Goal: Task Accomplishment & Management: Manage account settings

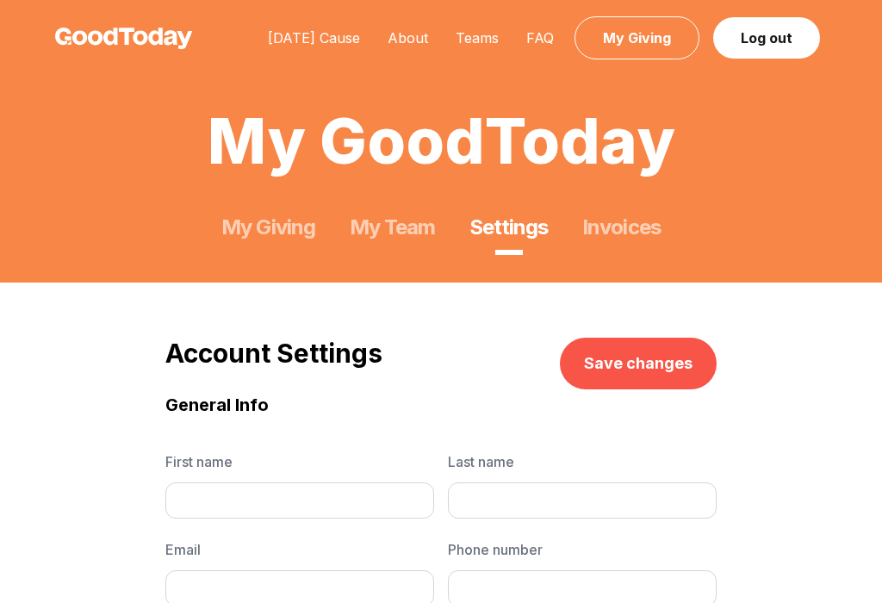
type input "********"
type input "******"
type input "**********"
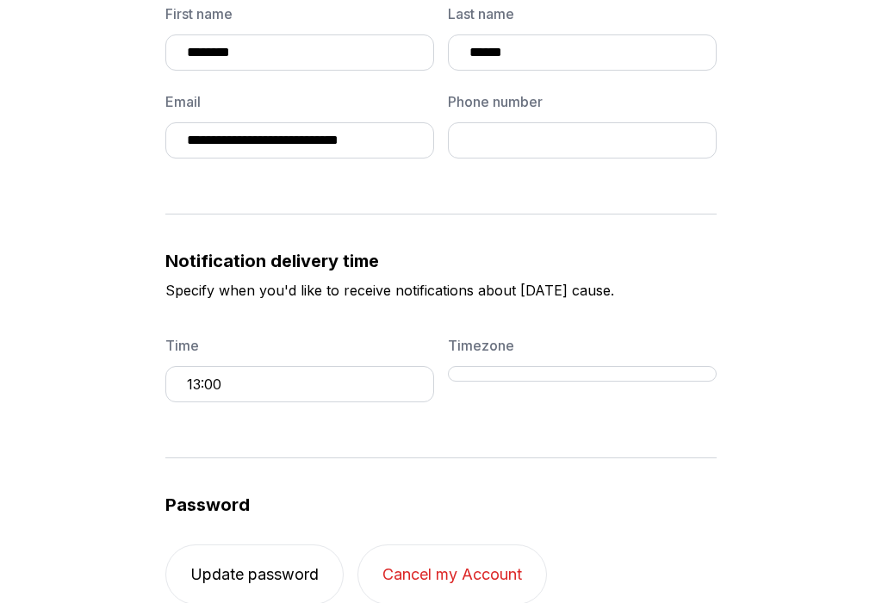
scroll to position [451, 0]
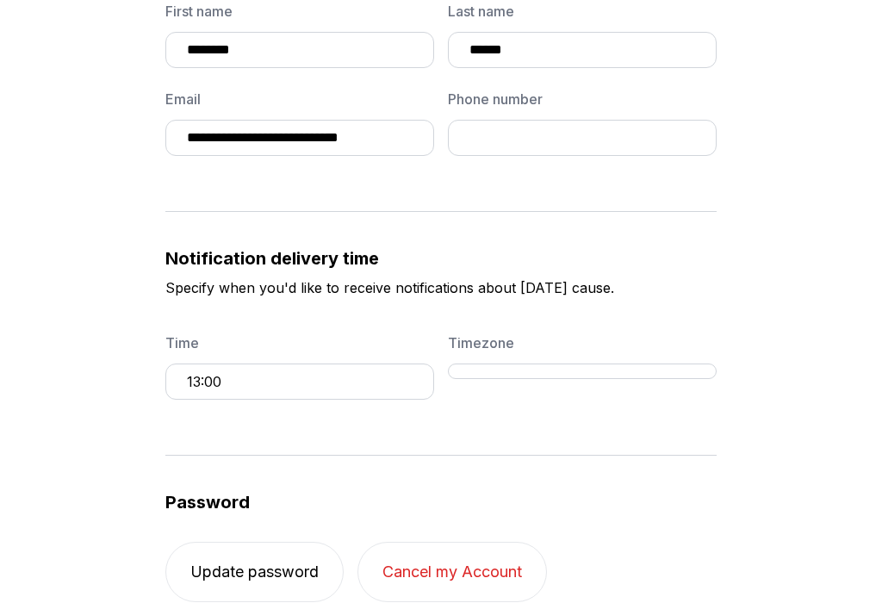
click at [201, 377] on button "13:00" at bounding box center [299, 382] width 269 height 36
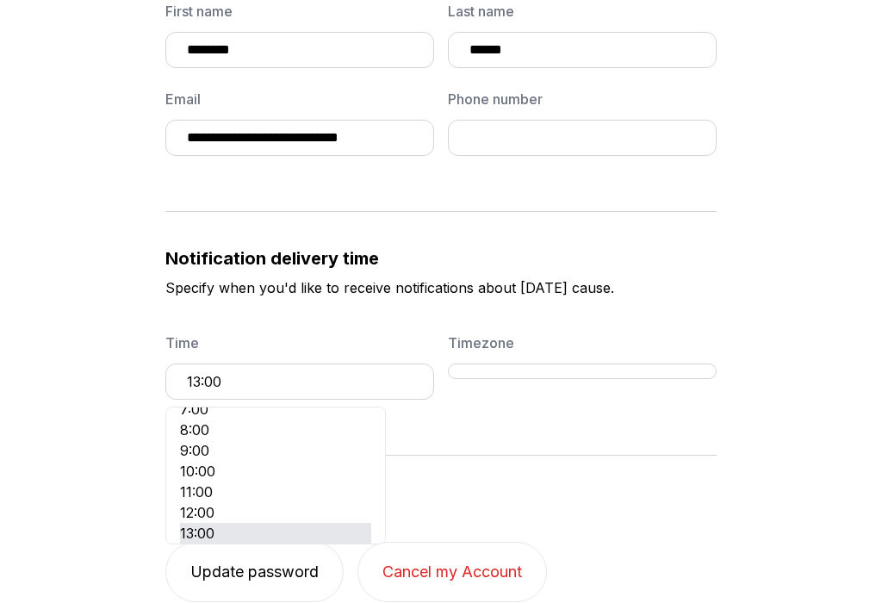
click at [194, 381] on button "13:00" at bounding box center [299, 382] width 269 height 36
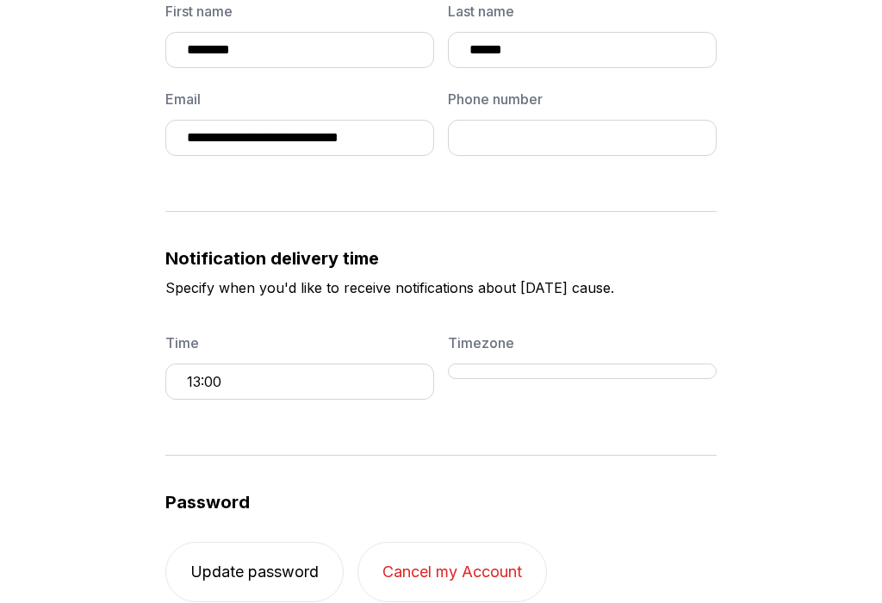
click at [194, 381] on button "13:00" at bounding box center [299, 382] width 269 height 36
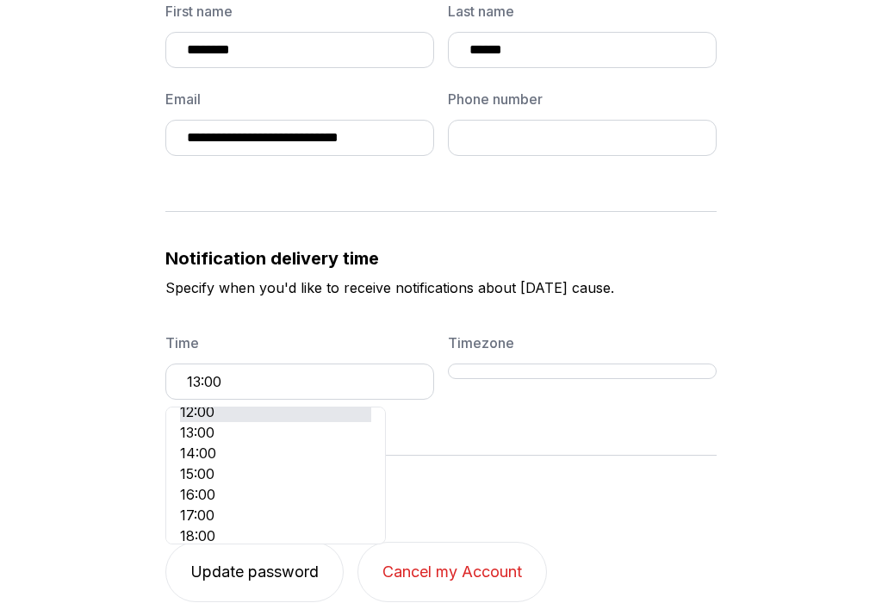
scroll to position [270, 0]
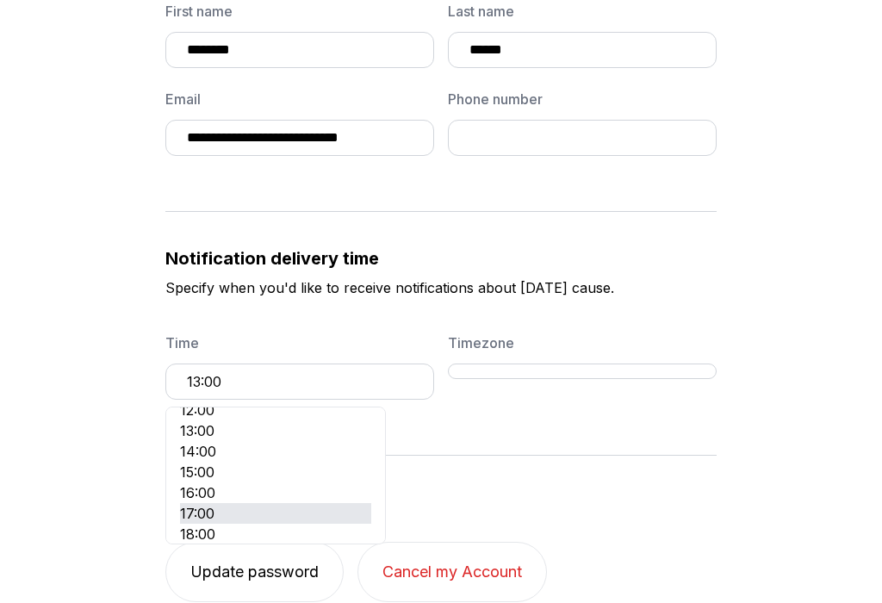
click at [242, 513] on li "17:00" at bounding box center [275, 513] width 191 height 21
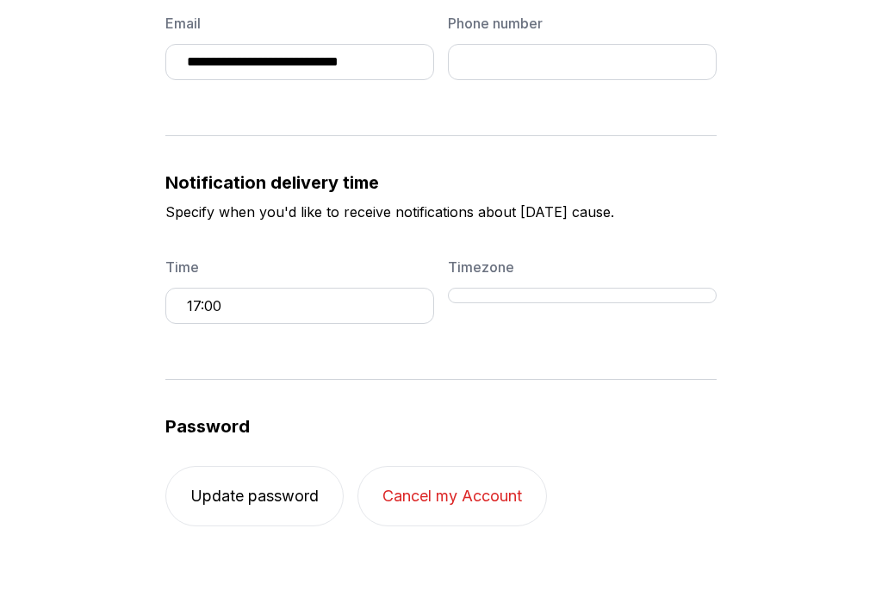
scroll to position [516, 0]
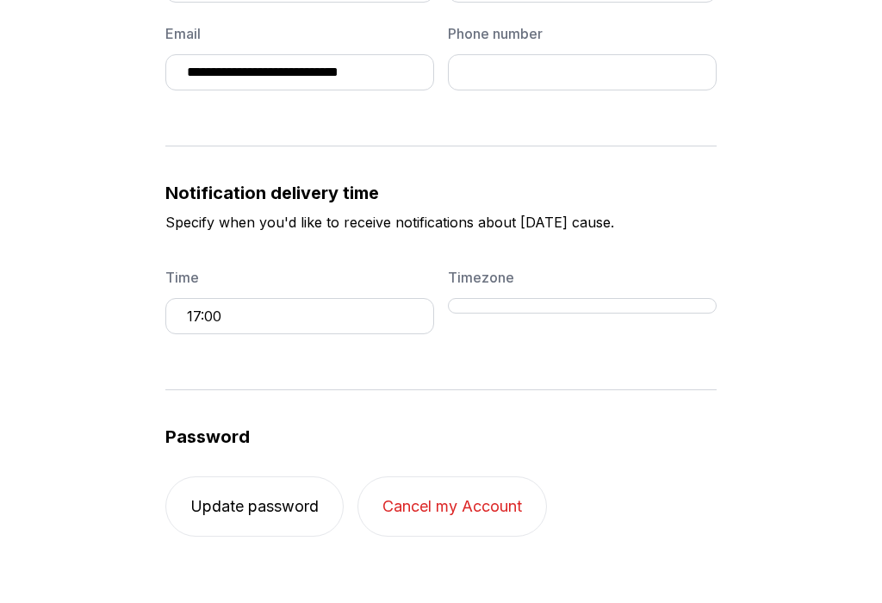
click at [561, 302] on button "Timezone" at bounding box center [582, 306] width 269 height 16
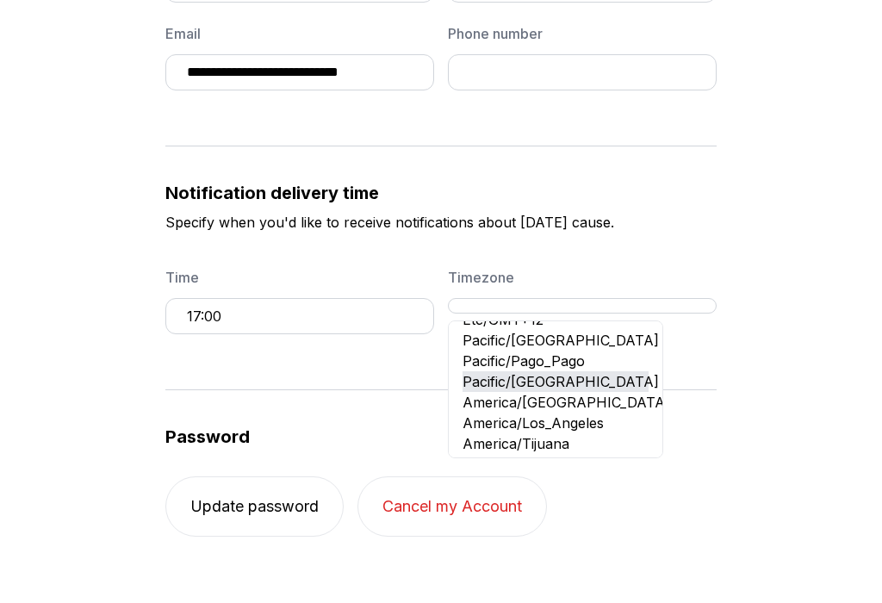
scroll to position [32, 0]
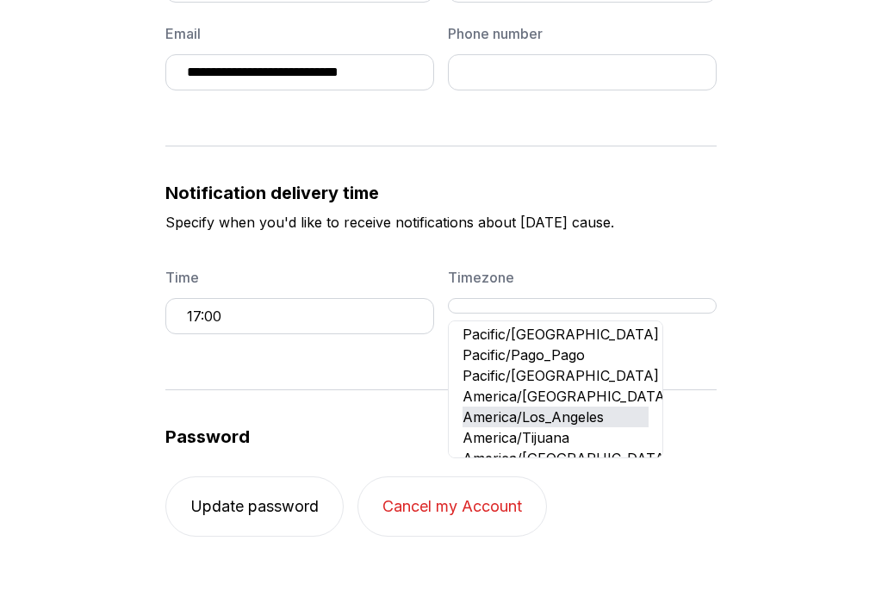
click at [544, 415] on li "America/Los_Angeles" at bounding box center [556, 417] width 186 height 21
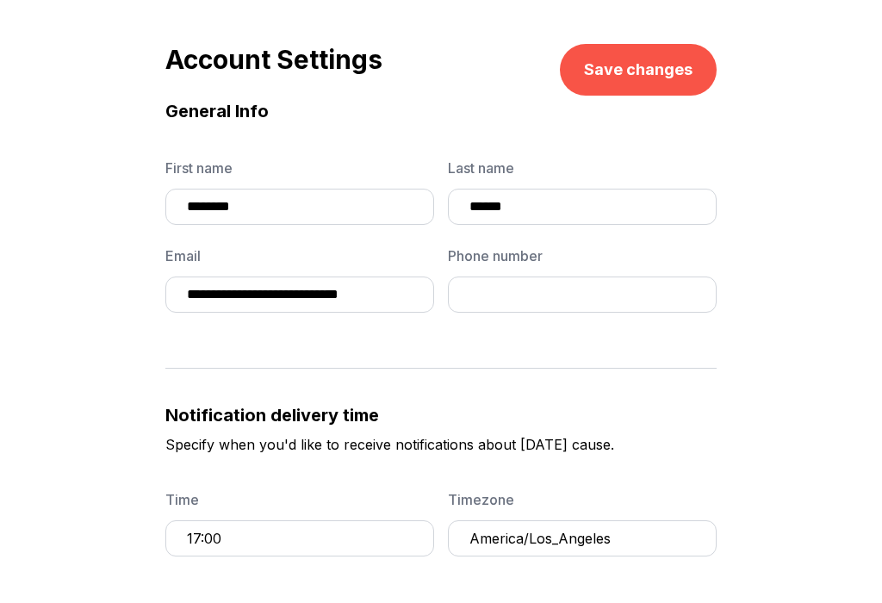
scroll to position [277, 0]
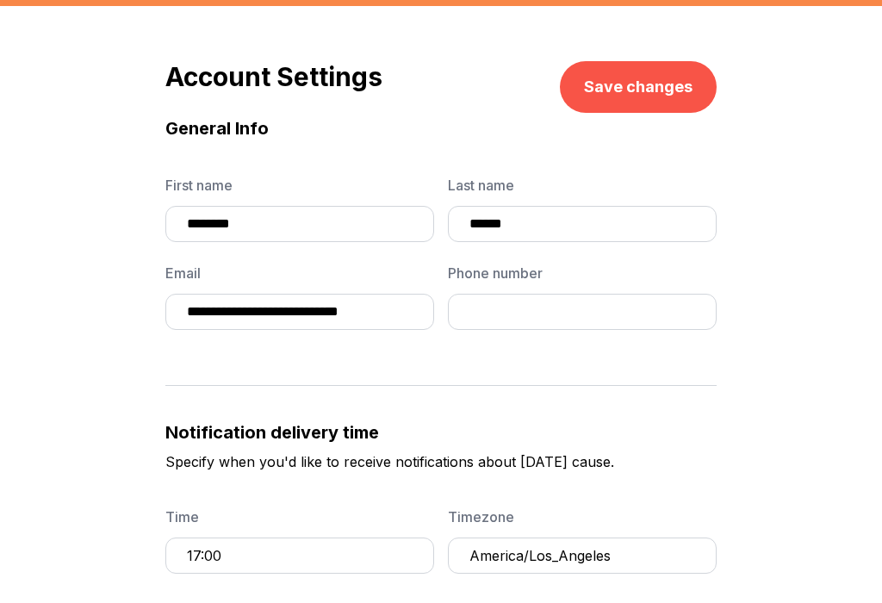
click at [635, 92] on button "Save changes" at bounding box center [638, 87] width 157 height 52
click at [630, 85] on button "Save changes" at bounding box center [638, 87] width 157 height 52
click at [613, 92] on button "Save changes" at bounding box center [638, 87] width 157 height 52
click at [691, 432] on h3 "Notification delivery time" at bounding box center [440, 432] width 551 height 24
click at [646, 90] on button "Save changes" at bounding box center [638, 87] width 157 height 52
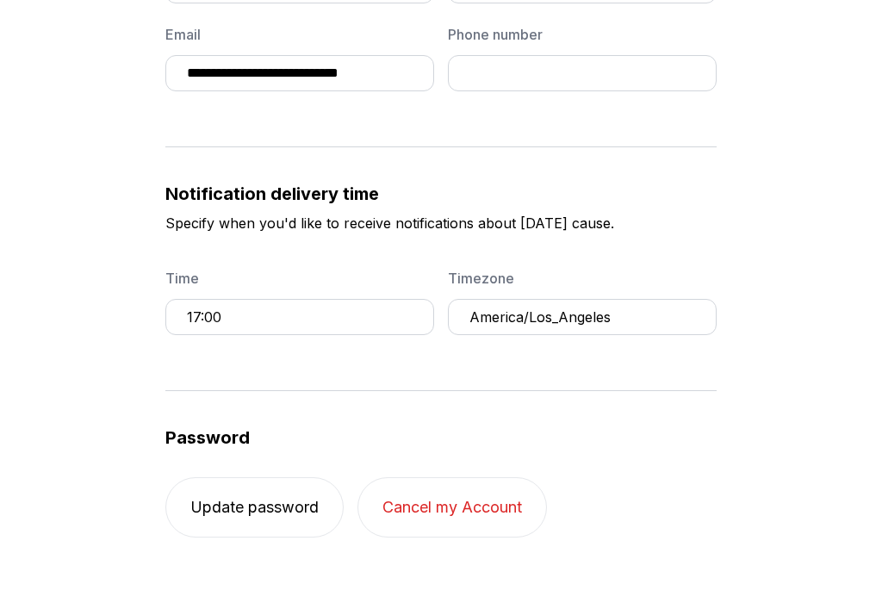
scroll to position [464, 0]
